Goal: Information Seeking & Learning: Find specific fact

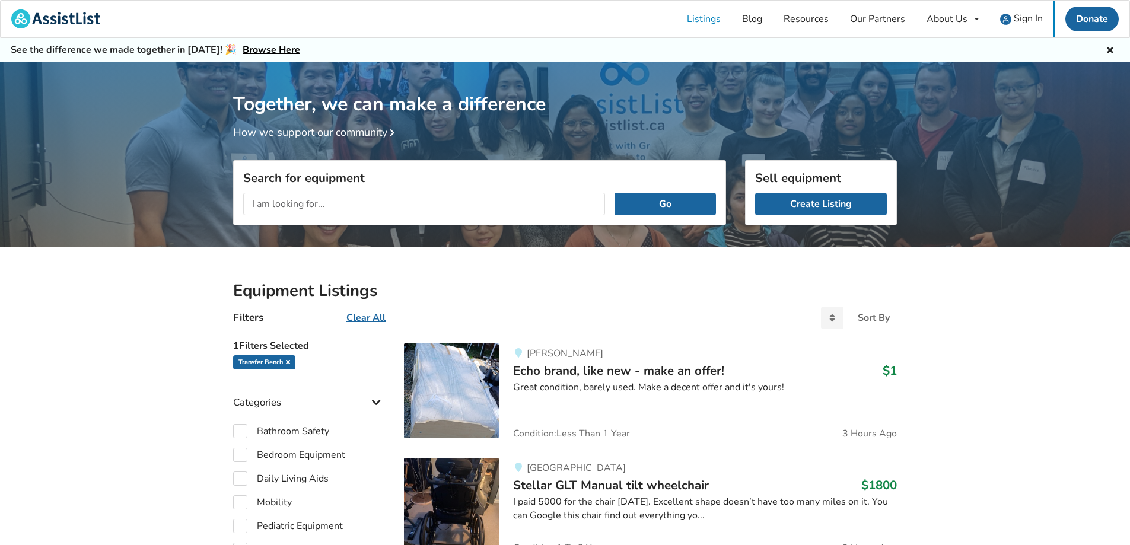
click at [290, 364] on icon at bounding box center [288, 362] width 4 height 6
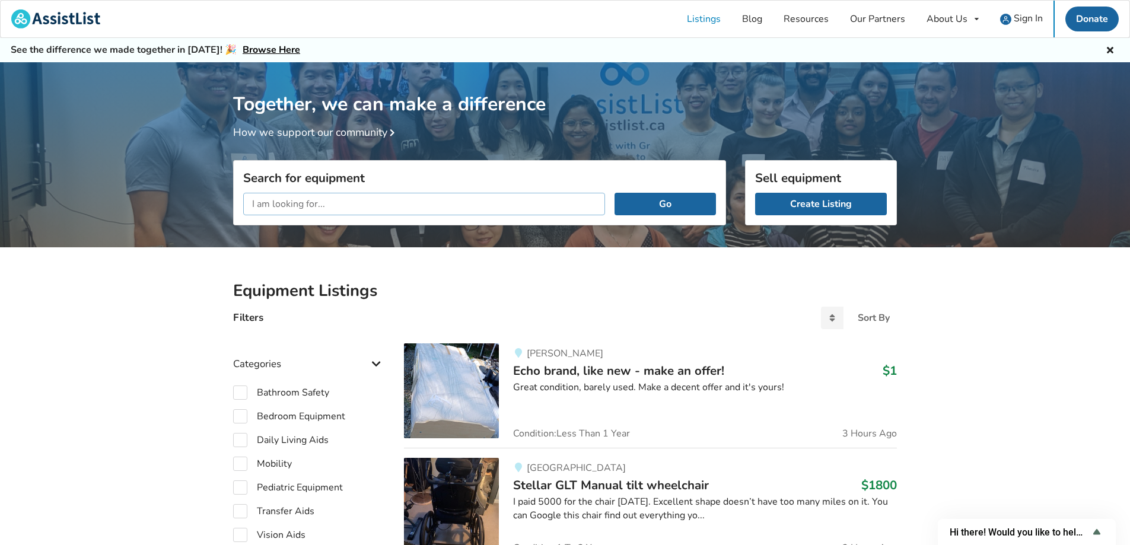
click at [407, 209] on input "text" at bounding box center [424, 204] width 362 height 23
type input "rollator [PERSON_NAME]"
click at [615, 193] on button "Go" at bounding box center [665, 204] width 101 height 23
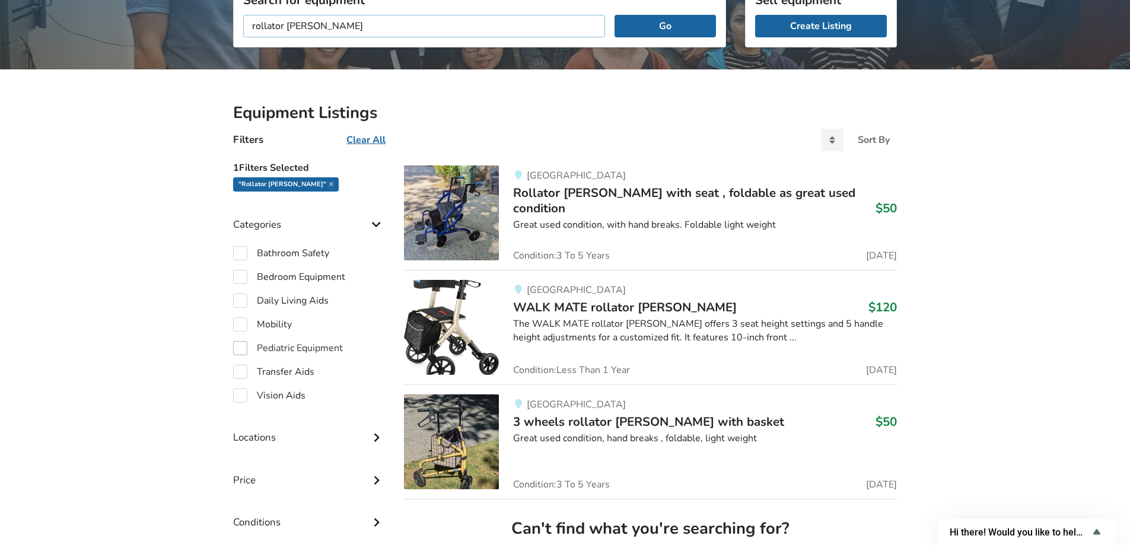
scroll to position [415, 0]
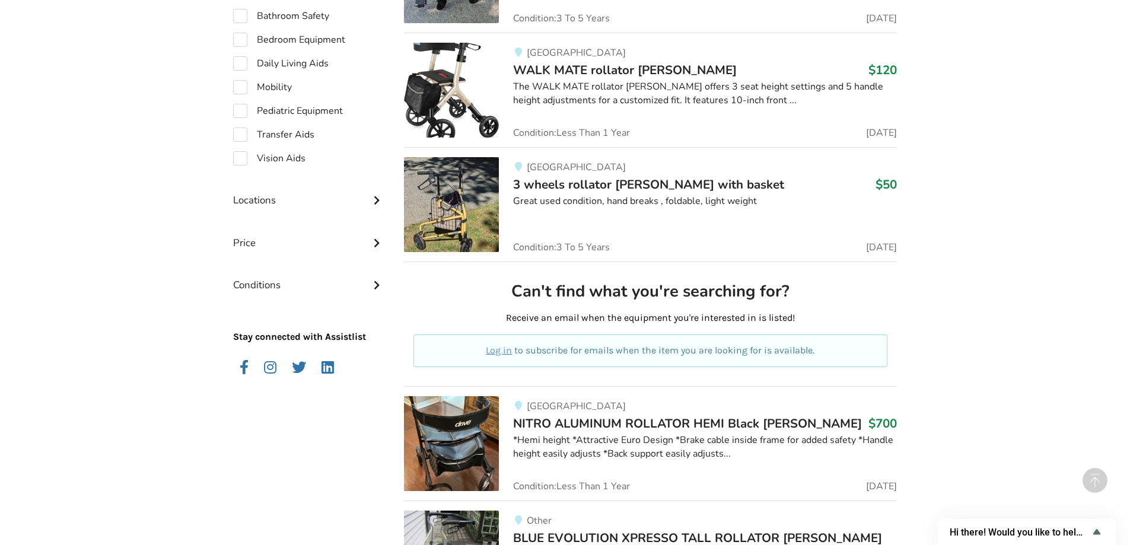
click at [257, 200] on div "Locations" at bounding box center [309, 191] width 152 height 42
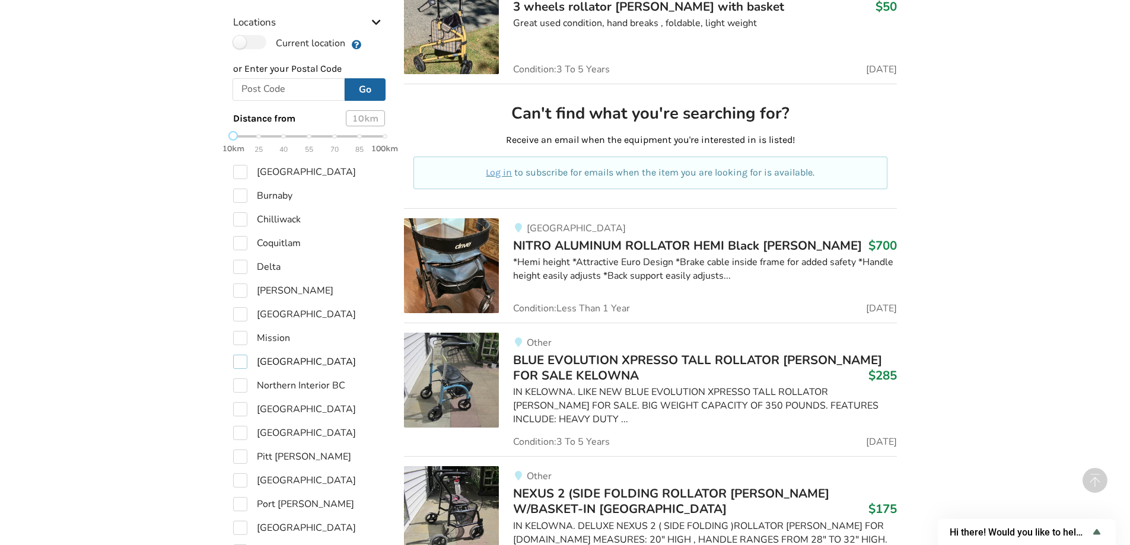
click at [238, 365] on label "[GEOGRAPHIC_DATA]" at bounding box center [294, 362] width 123 height 14
checkbox input "true"
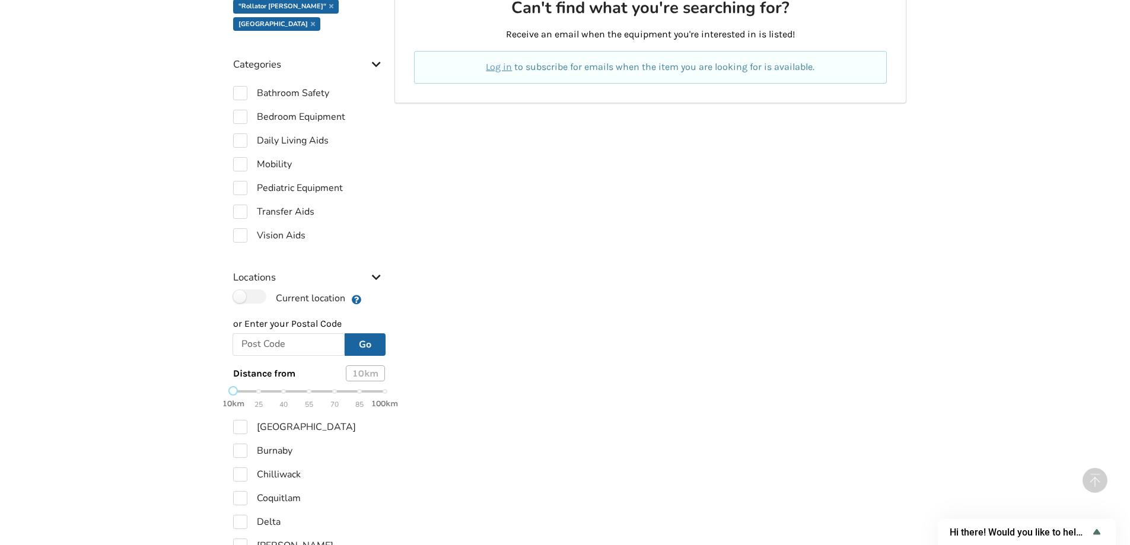
scroll to position [593, 0]
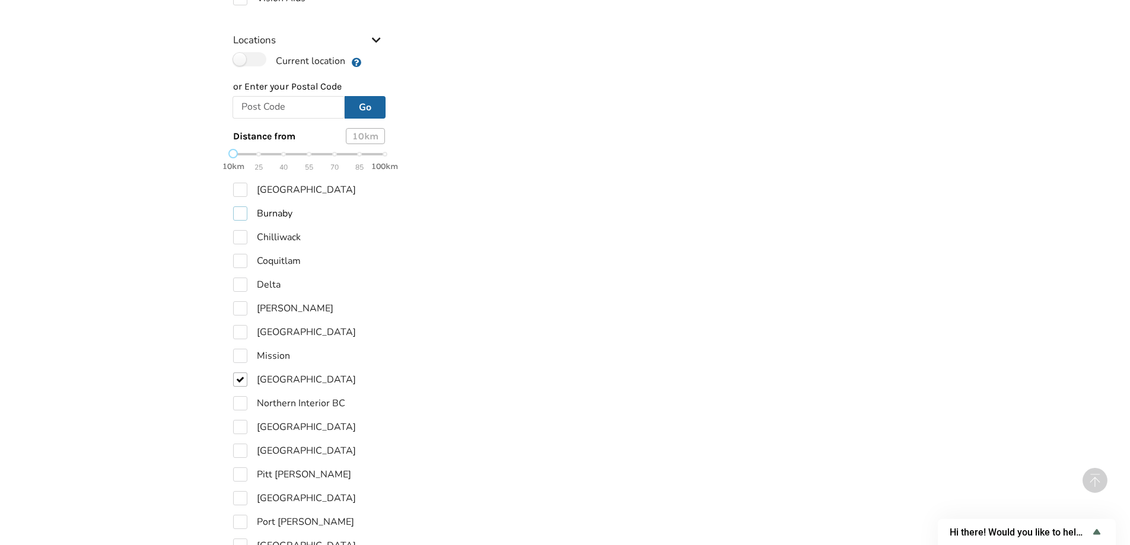
click at [242, 217] on label "Burnaby" at bounding box center [262, 213] width 59 height 14
checkbox input "true"
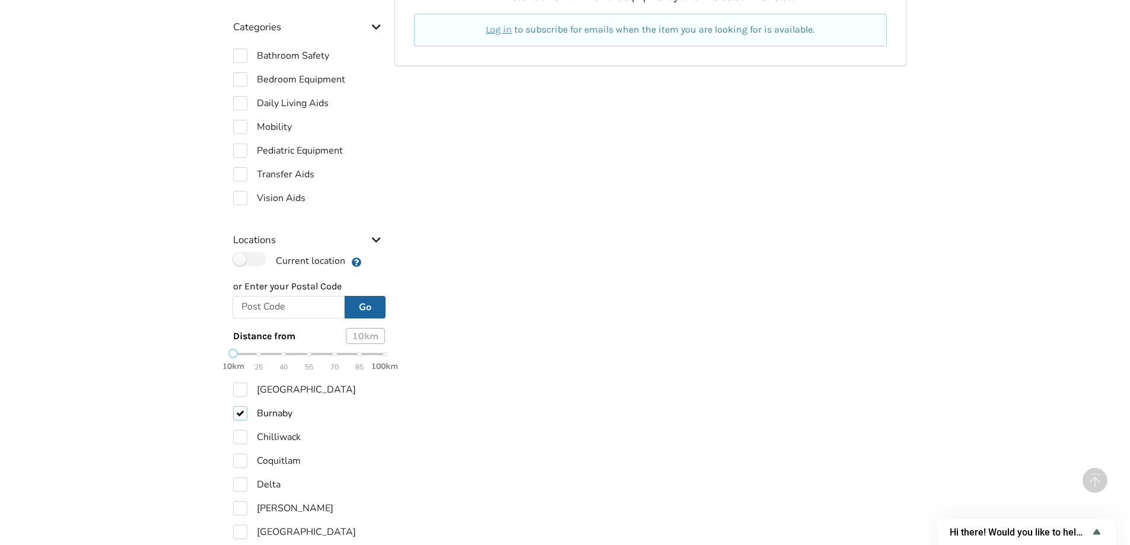
scroll to position [534, 0]
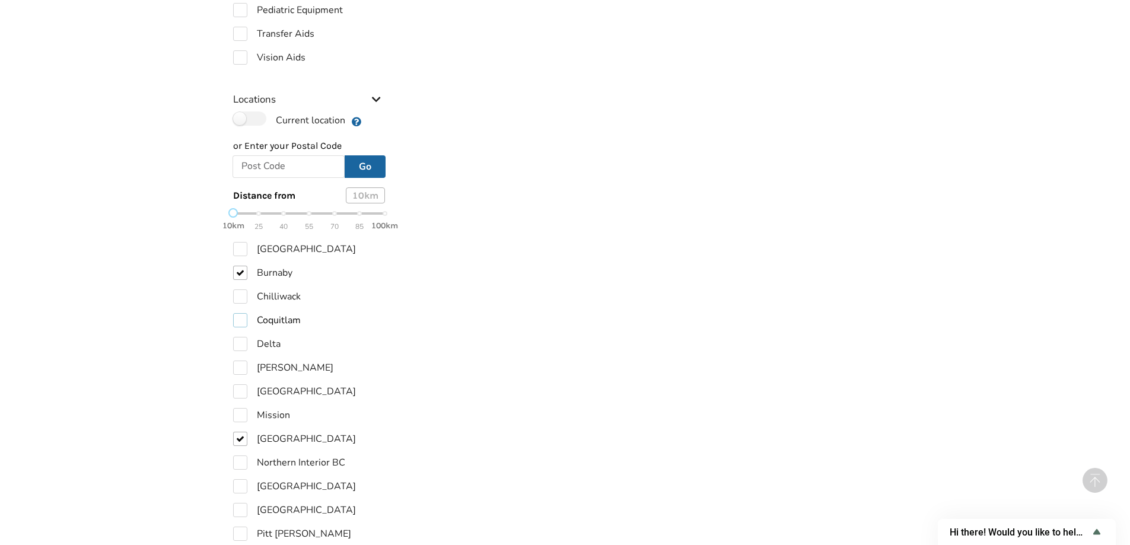
click at [241, 318] on label "Coquitlam" at bounding box center [267, 320] width 68 height 14
checkbox input "true"
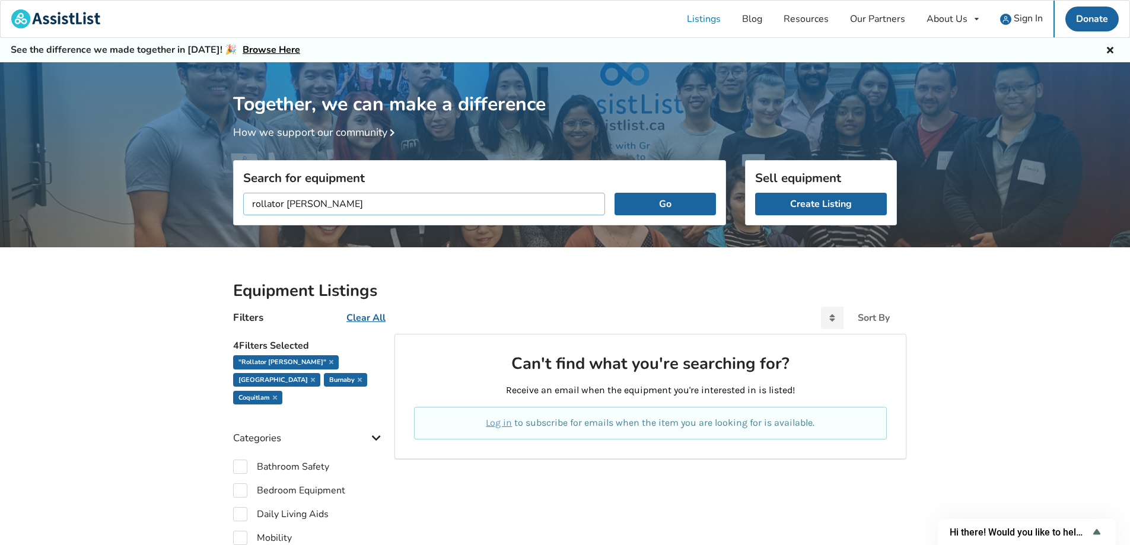
click at [271, 205] on input "rollator [PERSON_NAME]" at bounding box center [424, 204] width 362 height 23
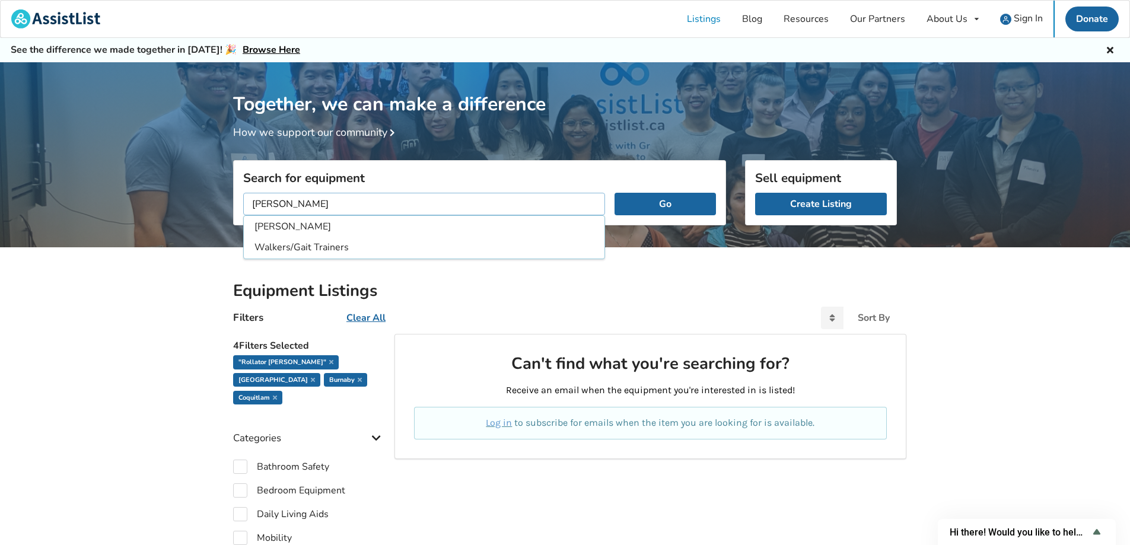
type input "[PERSON_NAME]"
click at [615, 193] on button "Go" at bounding box center [665, 204] width 101 height 23
